Goal: Register for event/course

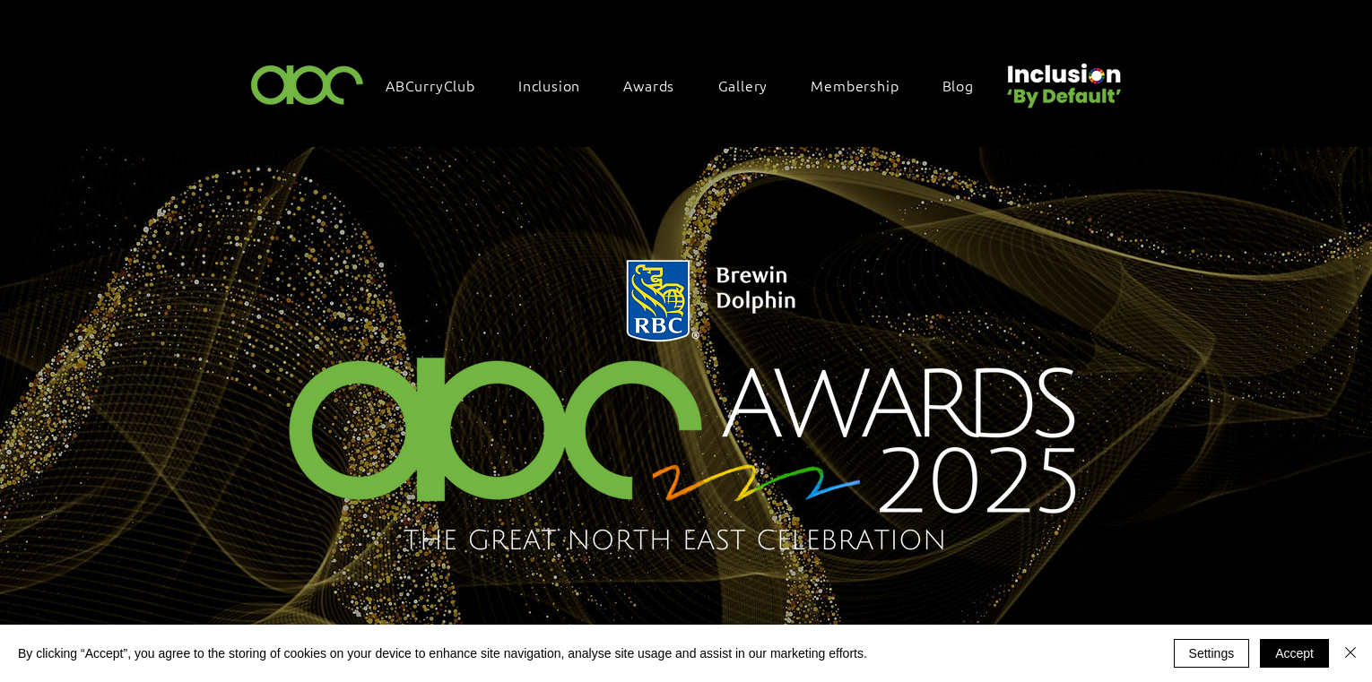
click at [295, 81] on img at bounding box center [308, 83] width 124 height 53
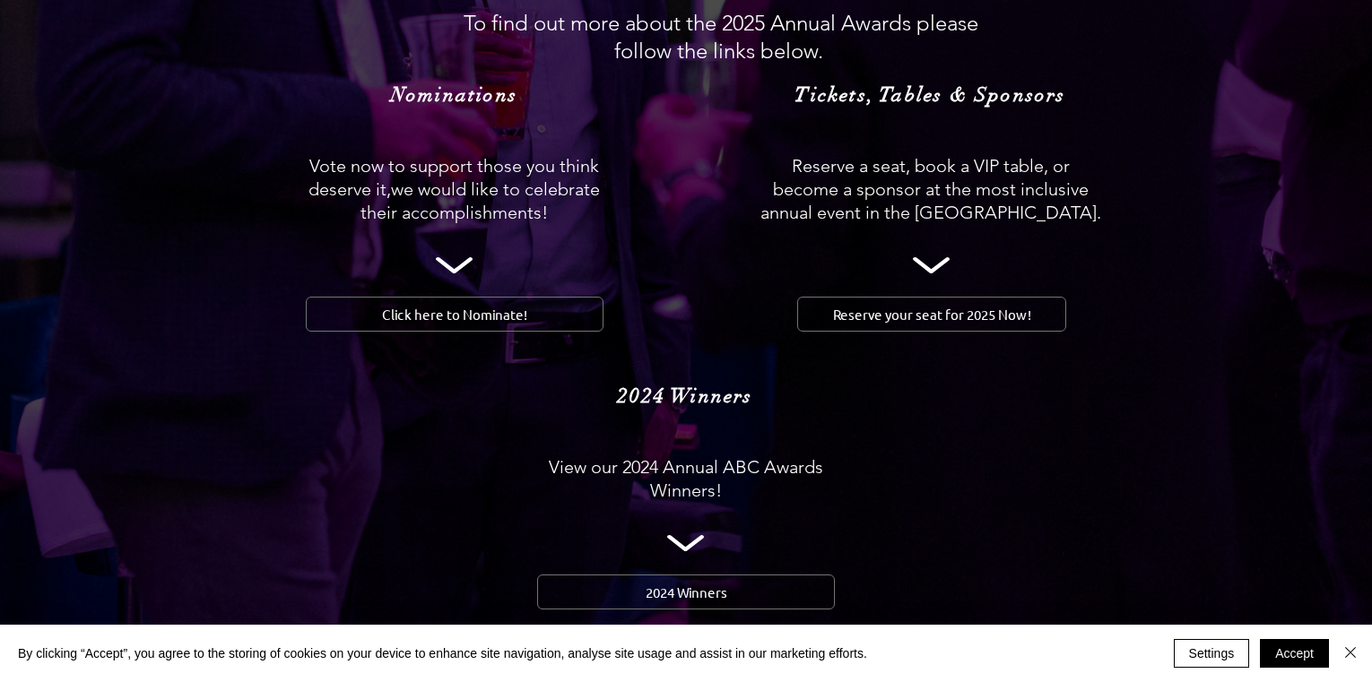
scroll to position [1703, 0]
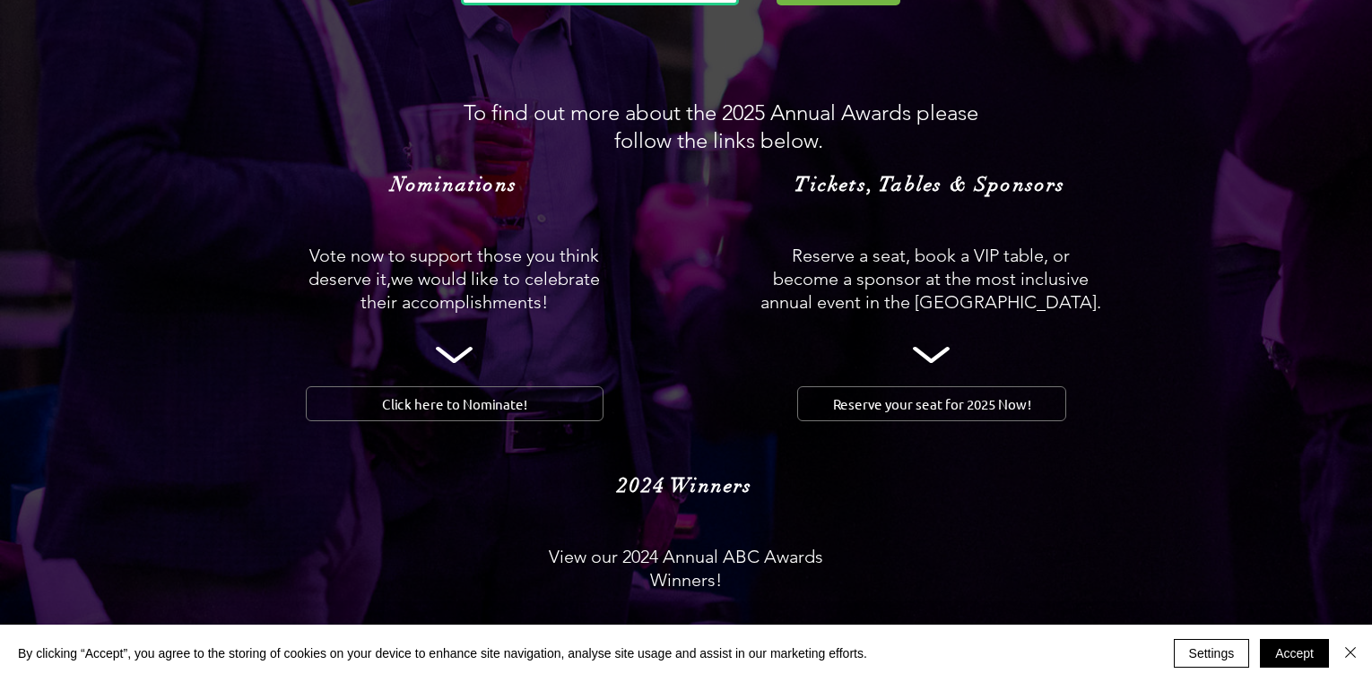
click at [928, 301] on img at bounding box center [686, 119] width 1372 height 1235
click at [923, 347] on icon at bounding box center [931, 355] width 37 height 16
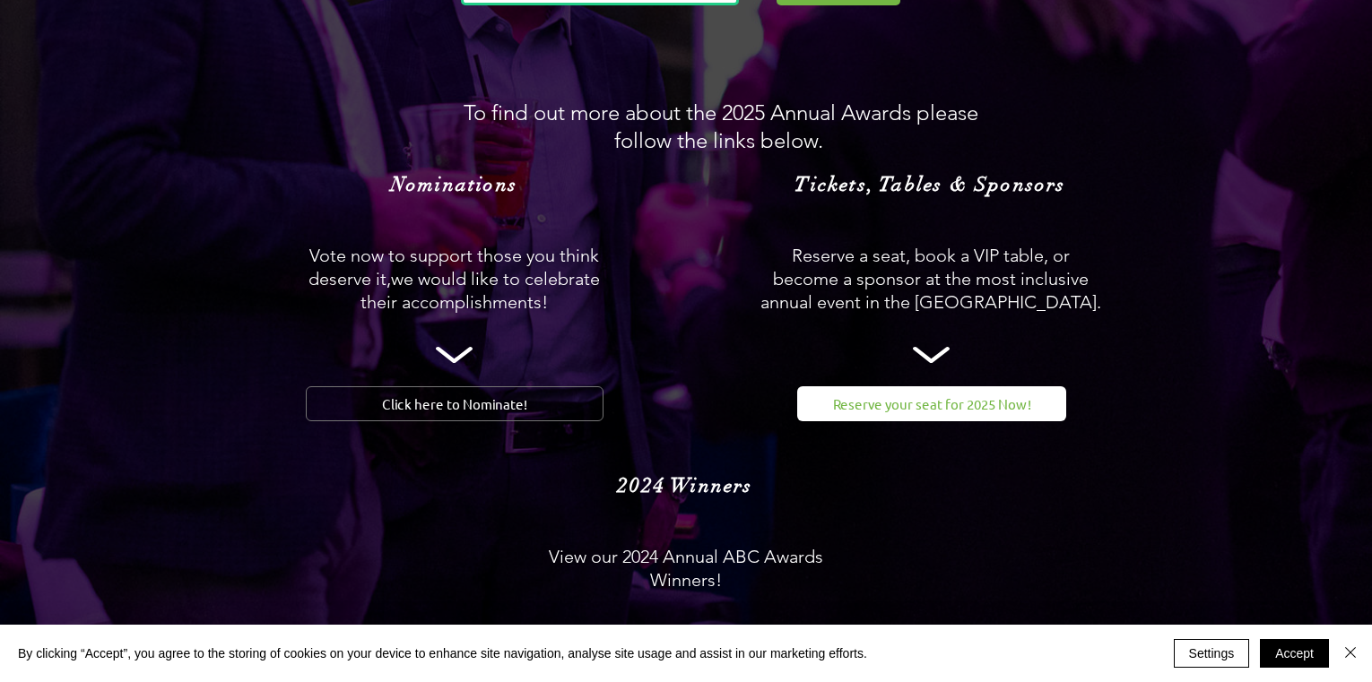
click at [916, 394] on span "Reserve your seat for 2025 Now!" at bounding box center [932, 403] width 198 height 19
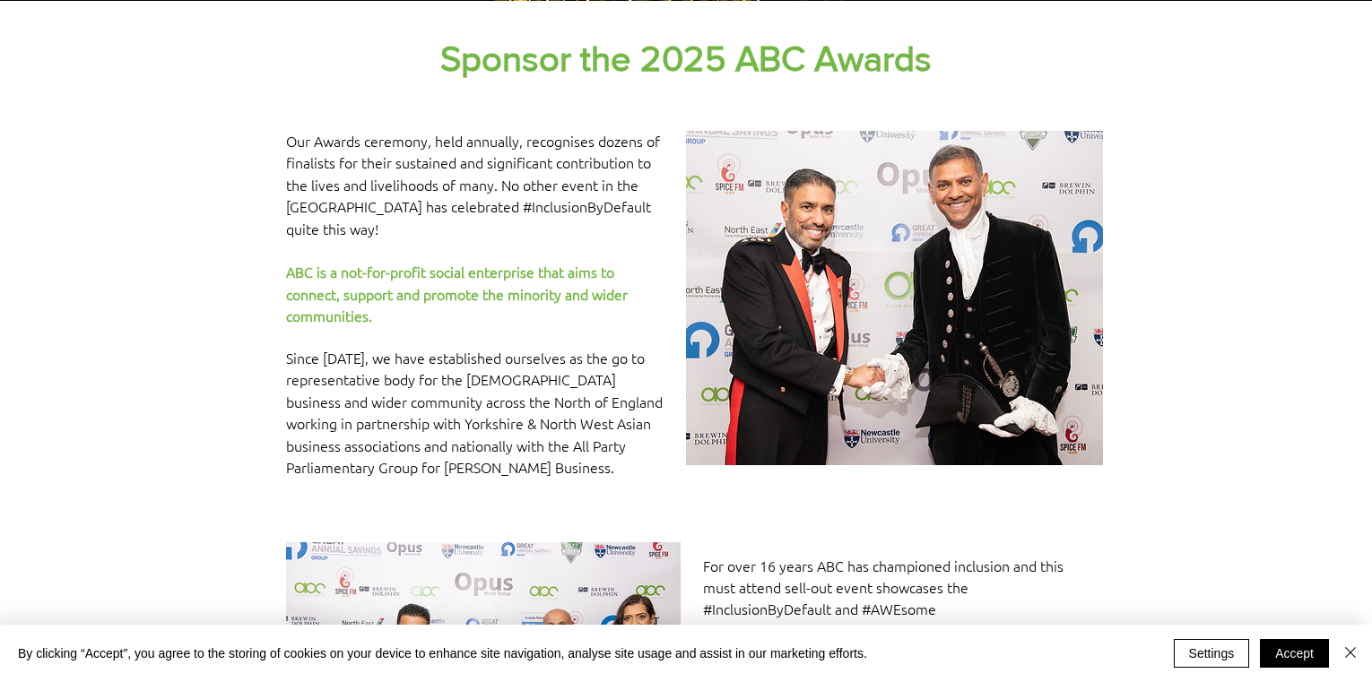
scroll to position [807, 0]
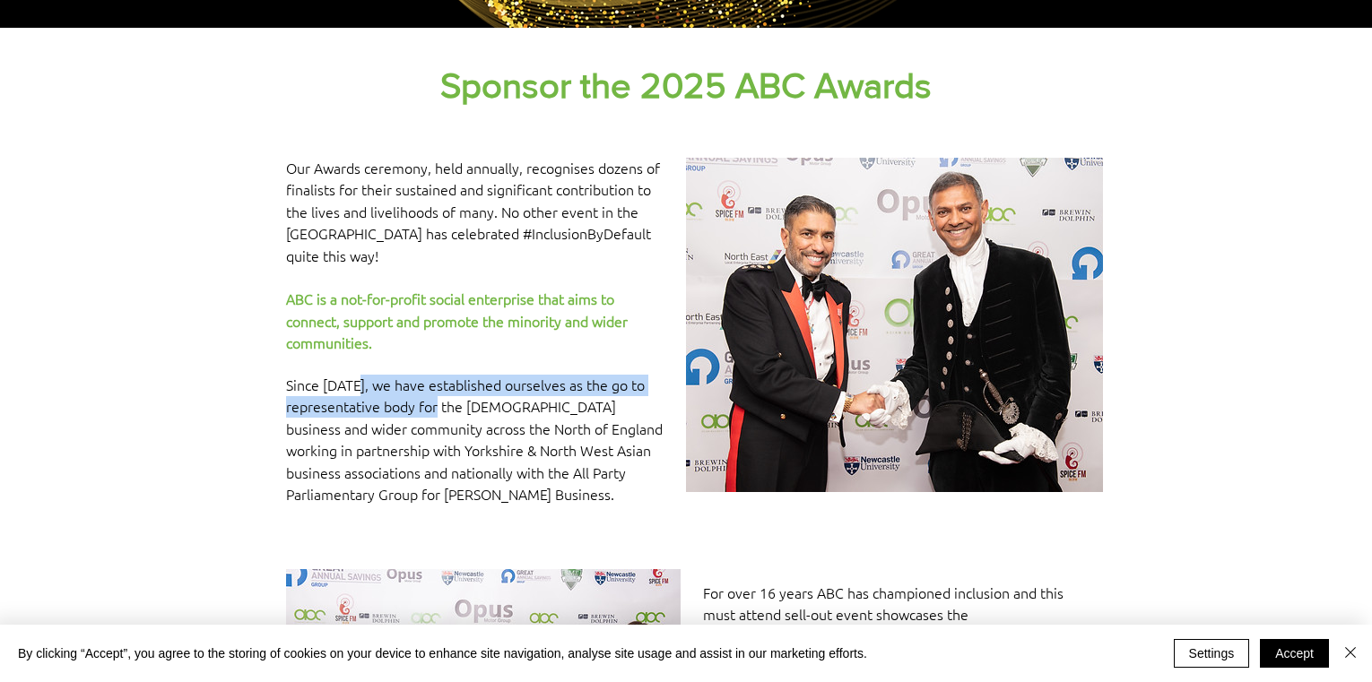
drag, startPoint x: 359, startPoint y: 367, endPoint x: 446, endPoint y: 402, distance: 94.6
click at [446, 402] on p "Since [DATE], we have established ourselves as the go to representative body fo…" at bounding box center [478, 440] width 384 height 131
drag, startPoint x: 446, startPoint y: 402, endPoint x: 480, endPoint y: 420, distance: 38.1
click at [481, 420] on span "Since [DATE], we have established ourselves as the go to representative body fo…" at bounding box center [474, 439] width 377 height 129
click at [758, 332] on img at bounding box center [894, 325] width 417 height 334
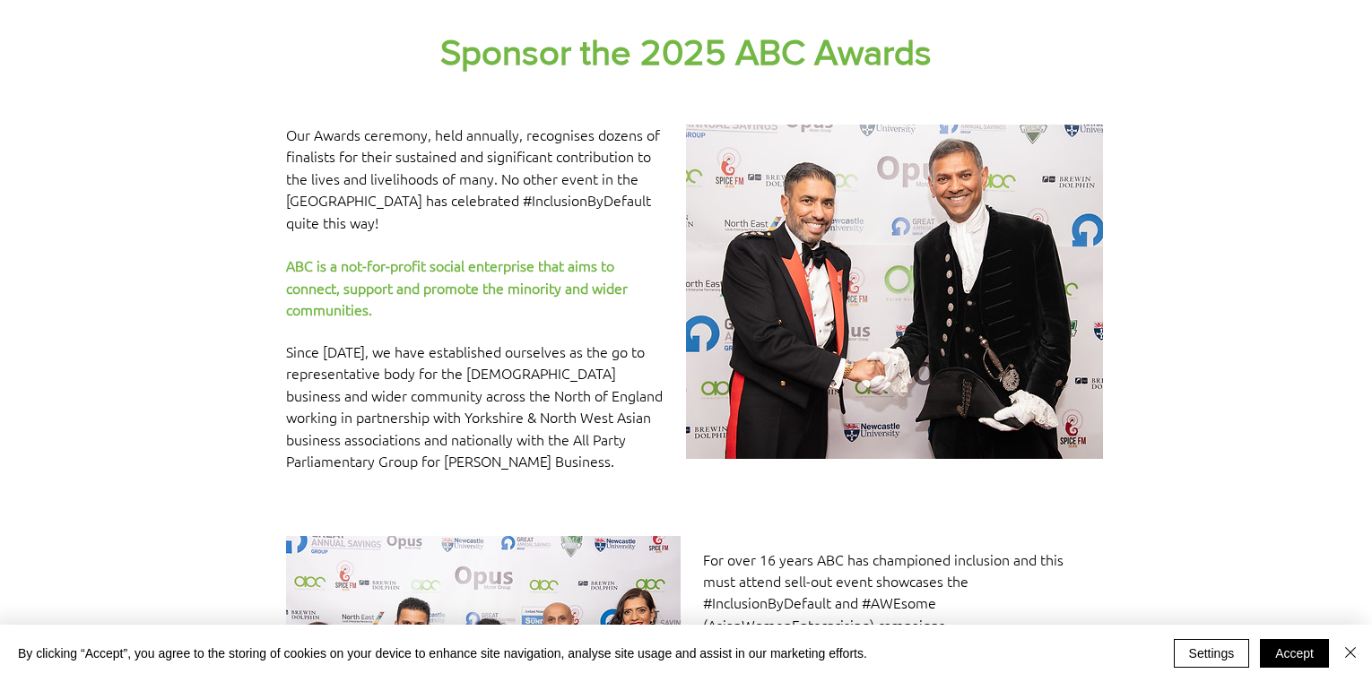
scroll to position [897, 0]
